Goal: Task Accomplishment & Management: Complete application form

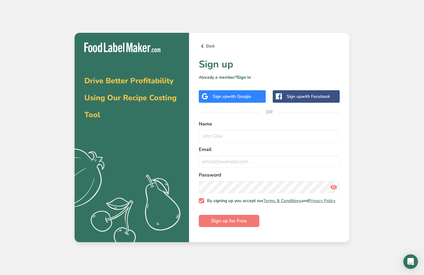
click at [284, 99] on div "Sign up with Facebook" at bounding box center [306, 96] width 67 height 12
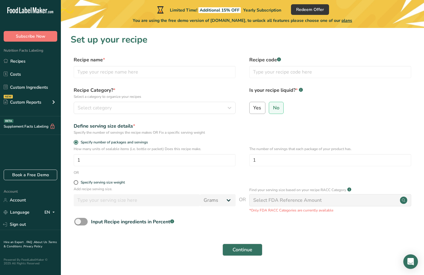
click at [260, 108] on span "Yes" at bounding box center [257, 108] width 8 height 6
click at [254, 108] on input "Yes" at bounding box center [252, 108] width 4 height 4
radio input "true"
radio input "false"
select select "22"
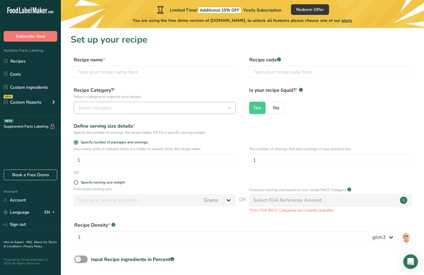
click at [167, 109] on div "Select category" at bounding box center [153, 107] width 150 height 7
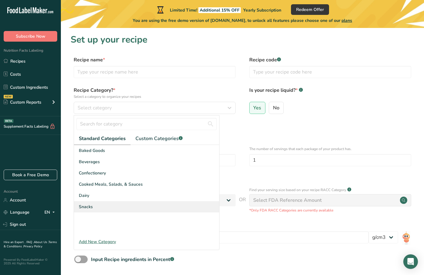
click at [116, 205] on div "Snacks" at bounding box center [146, 206] width 145 height 11
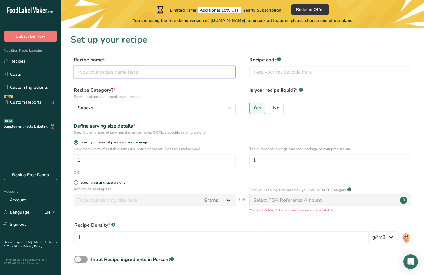
click at [177, 75] on input "text" at bounding box center [155, 72] width 162 height 12
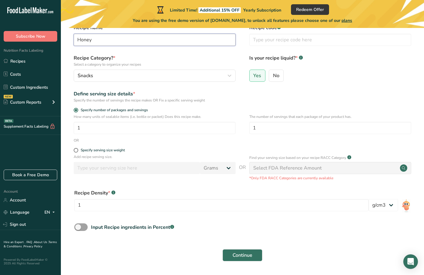
scroll to position [47, 0]
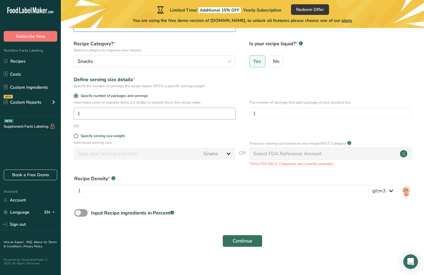
type input "Honey"
drag, startPoint x: 100, startPoint y: 115, endPoint x: 54, endPoint y: 114, distance: 45.7
click at [54, 114] on div ".a-20{fill:#fff;} Subscribe Now Nutrition Facts Labeling Recipes Costs Custom I…" at bounding box center [212, 116] width 424 height 327
click at [258, 112] on input "1" at bounding box center [330, 114] width 162 height 12
click at [214, 108] on input "25" at bounding box center [155, 114] width 162 height 12
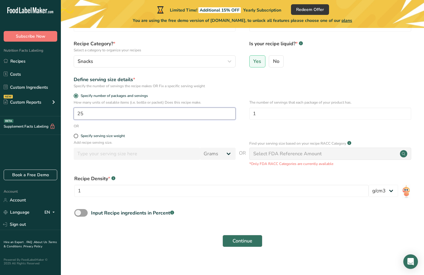
drag, startPoint x: 215, startPoint y: 114, endPoint x: 112, endPoint y: 116, distance: 102.3
click at [112, 116] on input "25" at bounding box center [155, 114] width 162 height 12
drag, startPoint x: 110, startPoint y: 117, endPoint x: 40, endPoint y: 115, distance: 70.9
click at [40, 116] on div ".a-20{fill:#fff;} Subscribe Now Nutrition Facts Labeling Recipes Costs Custom I…" at bounding box center [212, 116] width 424 height 327
type input "1"
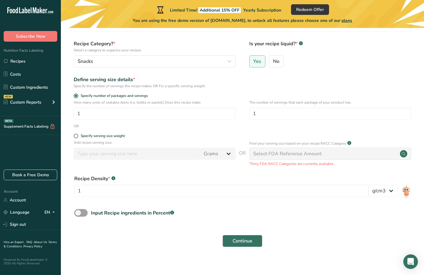
click at [72, 136] on div "Specify serving size weight" at bounding box center [243, 137] width 344 height 6
click at [82, 137] on div "Specify serving size weight" at bounding box center [103, 136] width 44 height 5
click at [78, 137] on input "Specify serving size weight" at bounding box center [76, 136] width 4 height 4
radio input "true"
radio input "false"
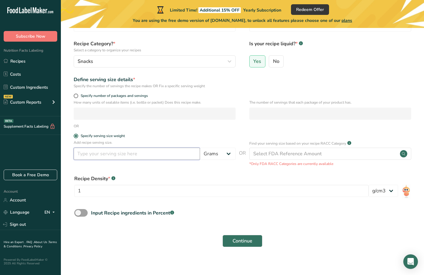
click at [117, 156] on input "number" at bounding box center [137, 154] width 126 height 12
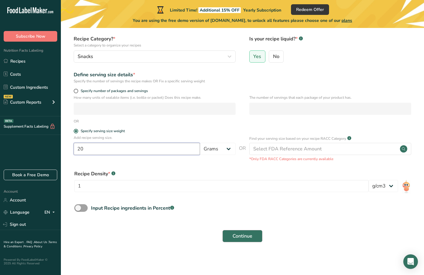
scroll to position [51, 0]
type input "20"
click at [249, 239] on span "Continue" at bounding box center [243, 236] width 20 height 7
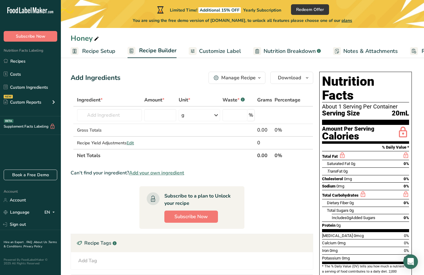
click at [258, 73] on button "Manage Recipe" at bounding box center [236, 78] width 57 height 12
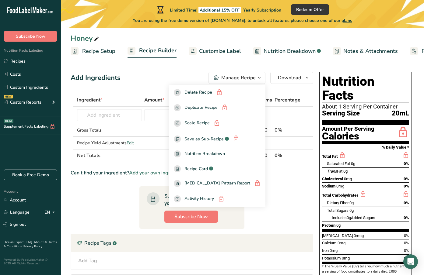
click at [282, 197] on section "Ingredient * Amount * Unit * Waste * .a-a{fill:#347362;}.b-a{fill:#fff;} Grams …" at bounding box center [192, 209] width 243 height 231
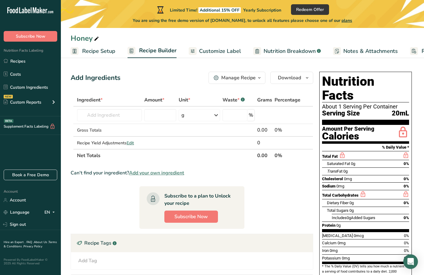
click at [340, 104] on div "About 1 Serving Per Container" at bounding box center [365, 107] width 87 height 6
